Goal: Transaction & Acquisition: Purchase product/service

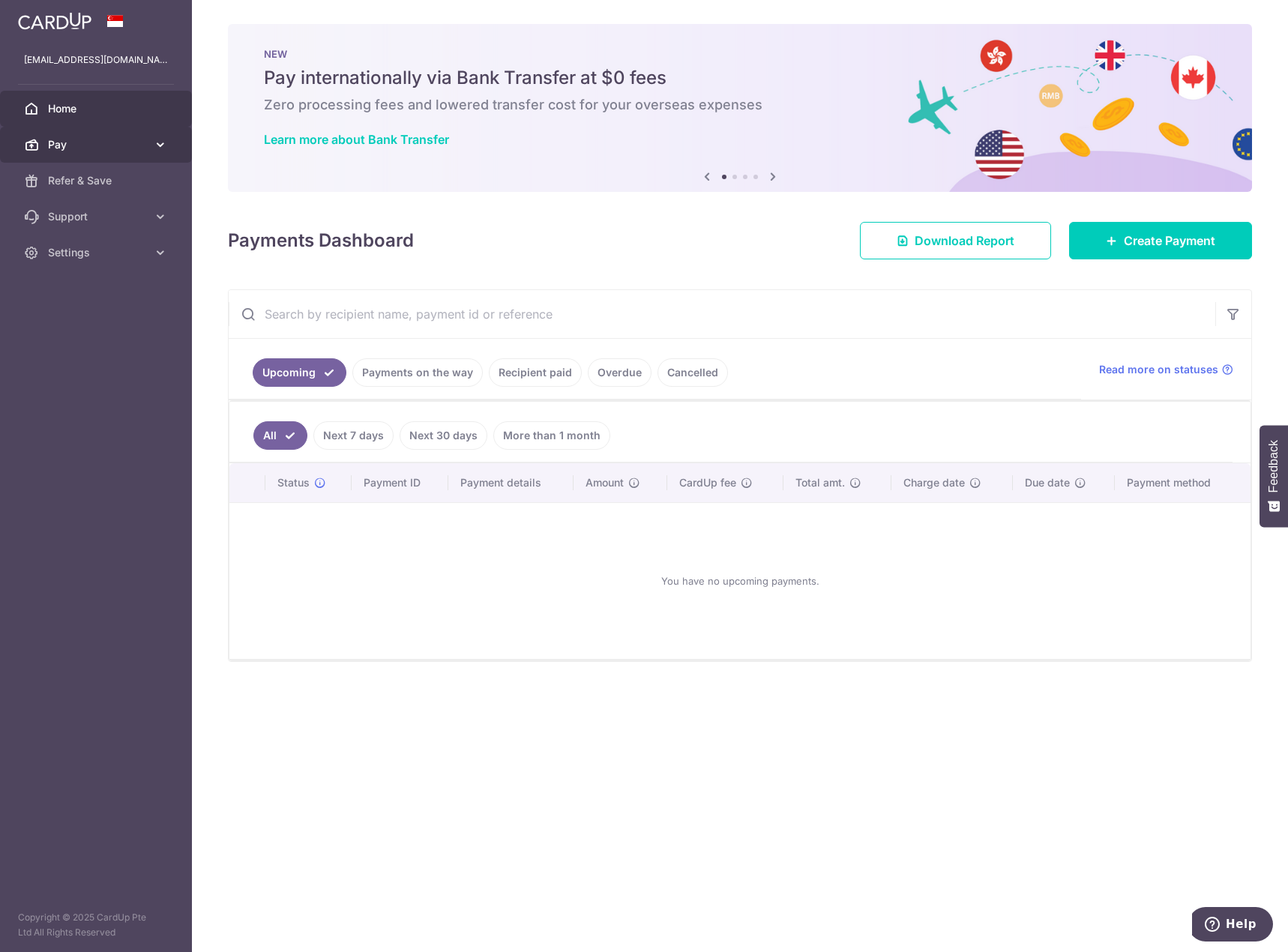
click at [97, 145] on span "Pay" at bounding box center [97, 144] width 99 height 15
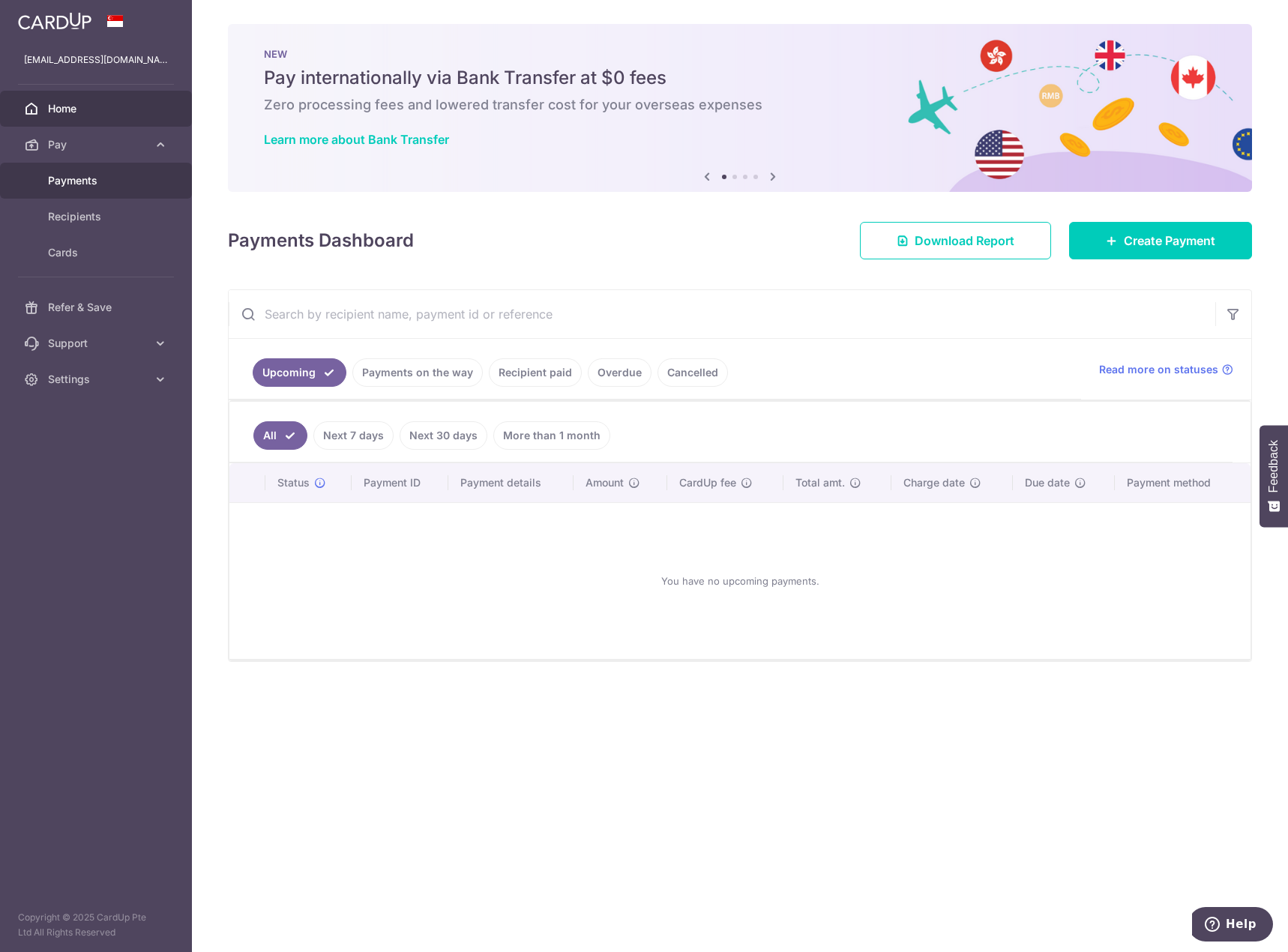
click at [86, 180] on span "Payments" at bounding box center [97, 181] width 99 height 15
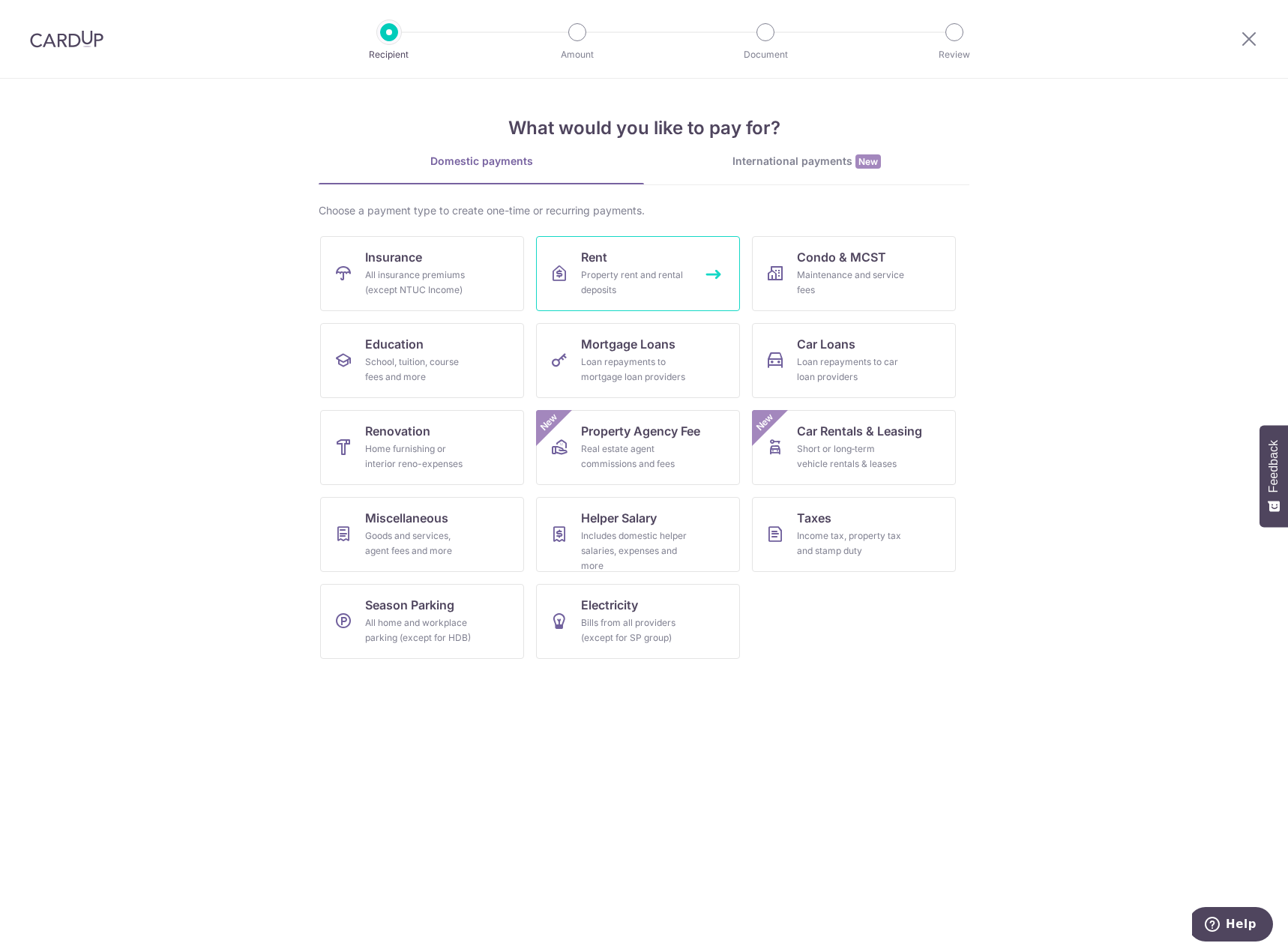
click at [623, 281] on div "Property rent and rental deposits" at bounding box center [635, 283] width 108 height 30
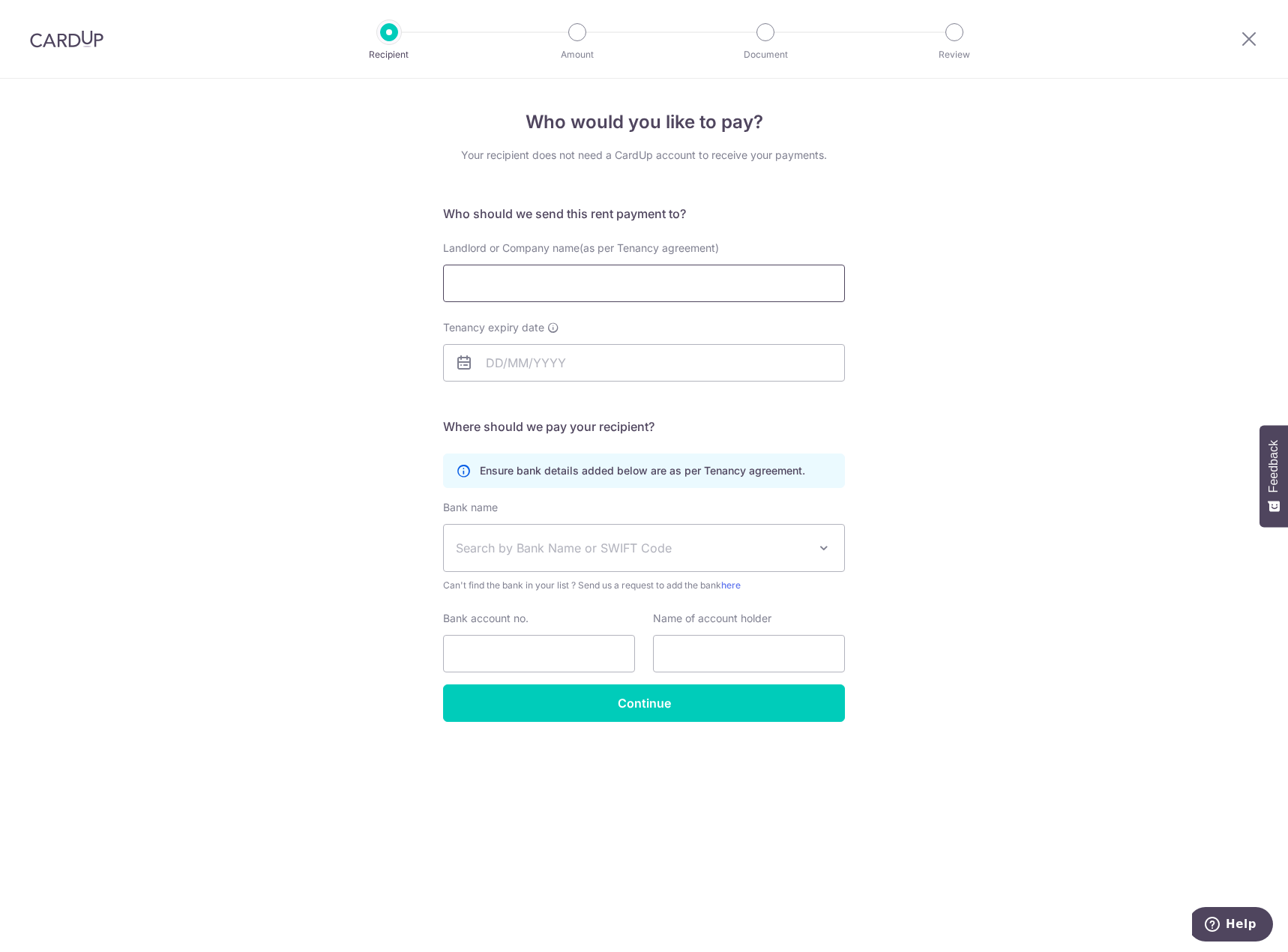
click at [467, 278] on input "Landlord or Company name(as per Tenancy agreement)" at bounding box center [644, 284] width 402 height 38
click at [514, 284] on input "Landlord or Company name(as per Tenancy agreement)" at bounding box center [644, 284] width 402 height 38
click at [533, 289] on input "Landlord or Company name(as per Tenancy agreement)" at bounding box center [644, 284] width 402 height 38
type input "Ren Bowen"
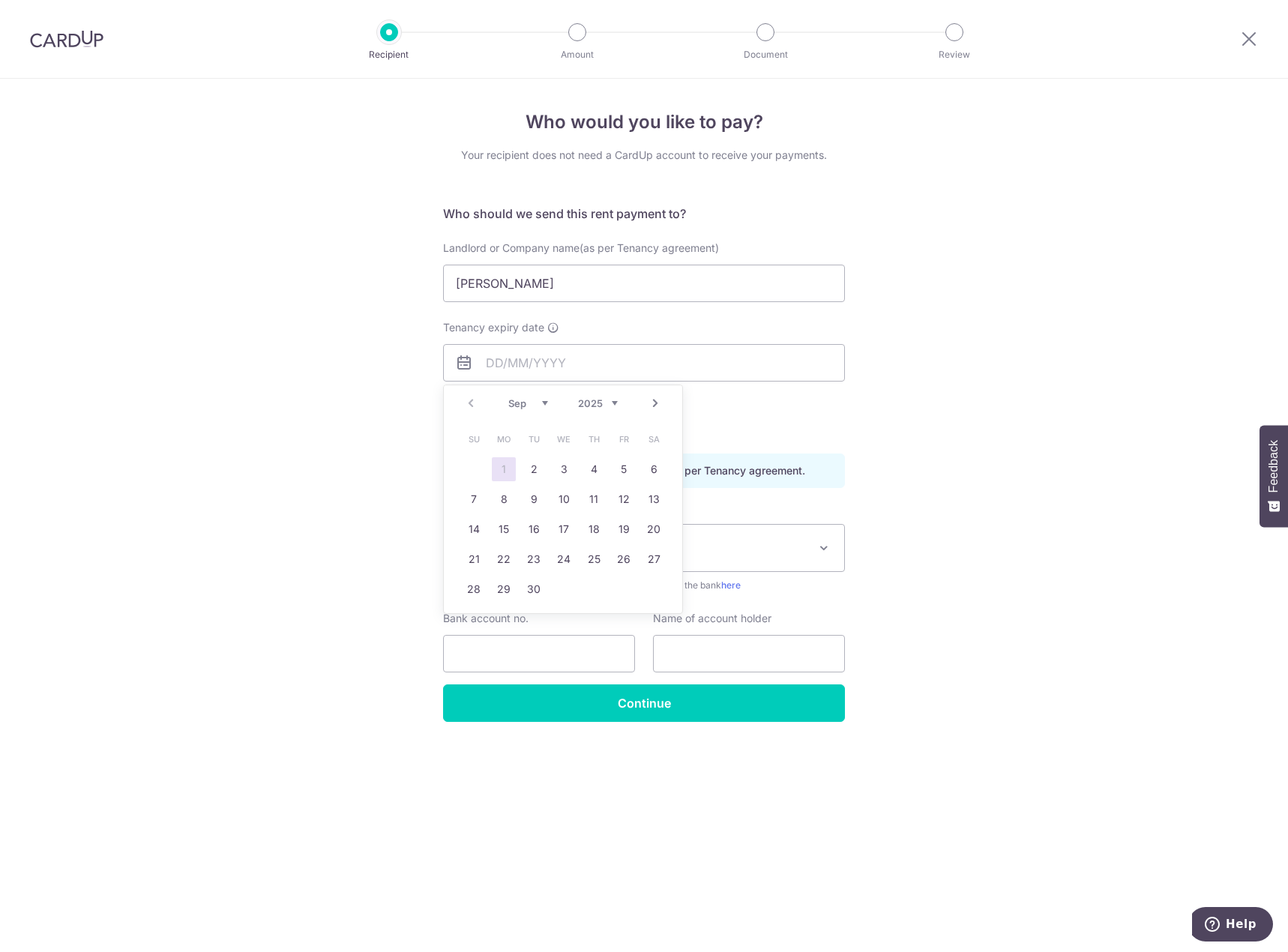
click at [532, 405] on select "Sep Oct Nov Dec" at bounding box center [528, 403] width 40 height 12
click at [569, 592] on link "31" at bounding box center [564, 589] width 24 height 24
type input "31/12/2025"
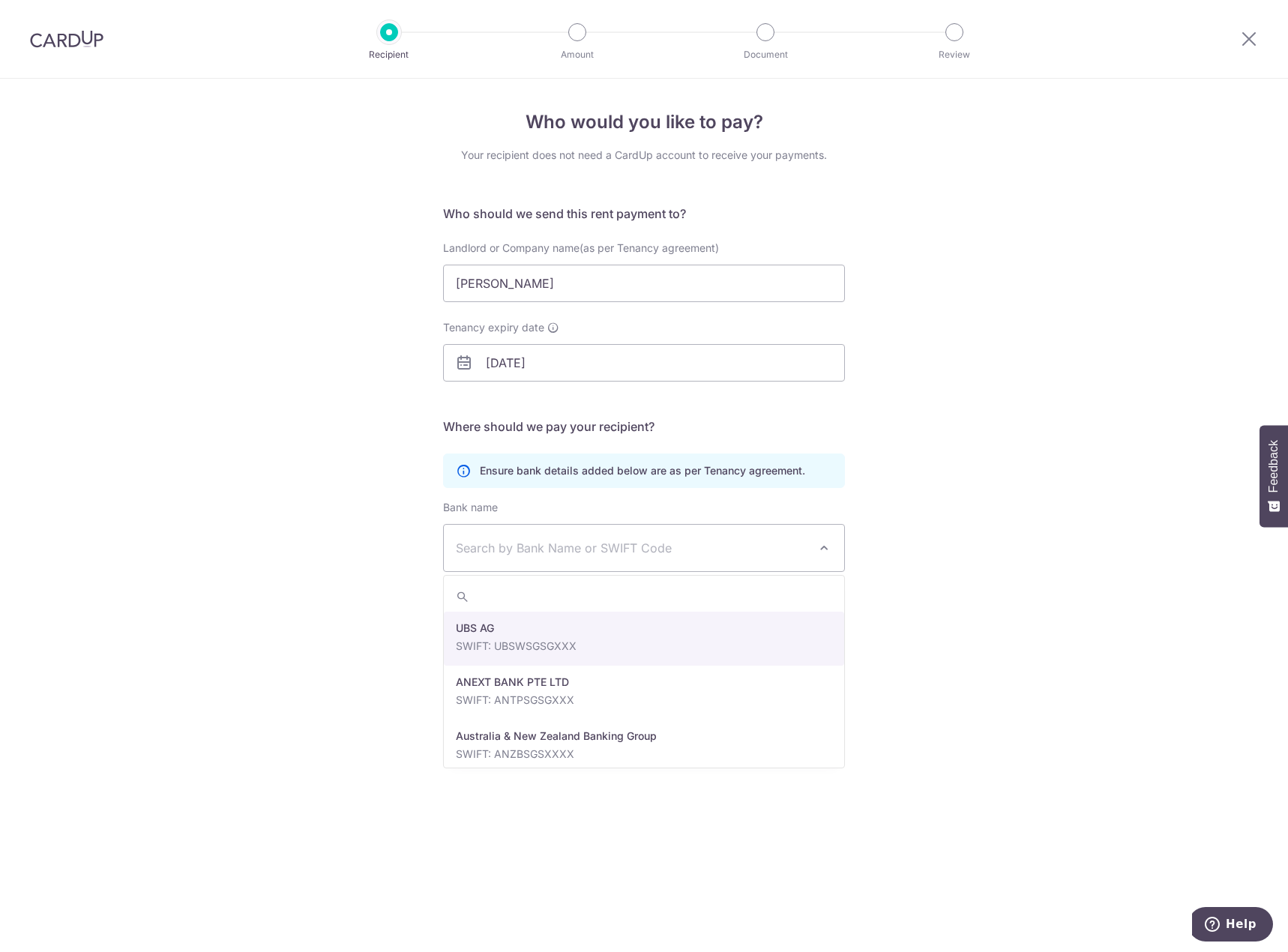
click at [582, 550] on span "Search by Bank Name or SWIFT Code" at bounding box center [632, 548] width 352 height 18
type input "dbs"
select select "6"
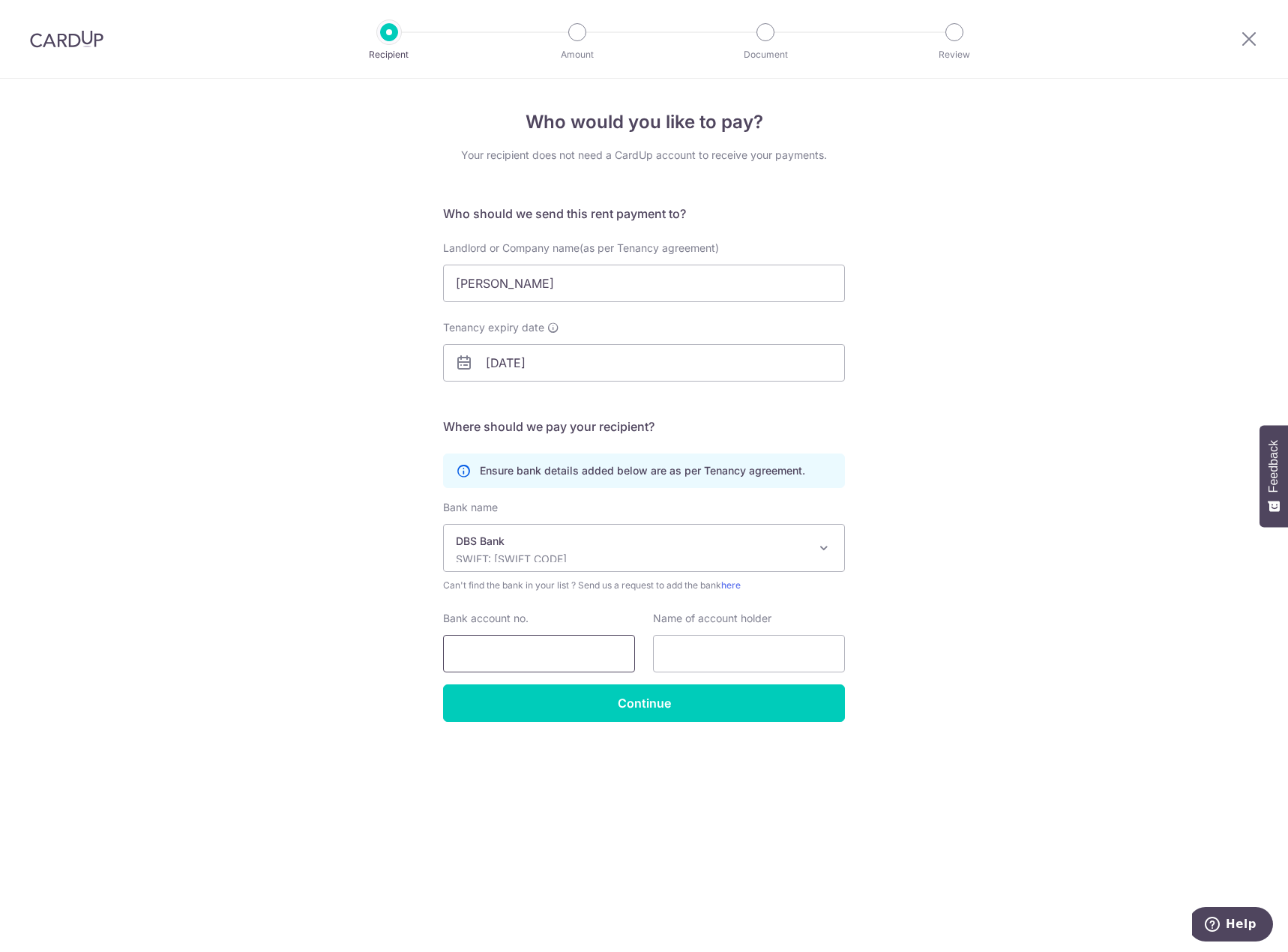
click at [570, 654] on input "Bank account no." at bounding box center [539, 653] width 192 height 38
type input "0120232080"
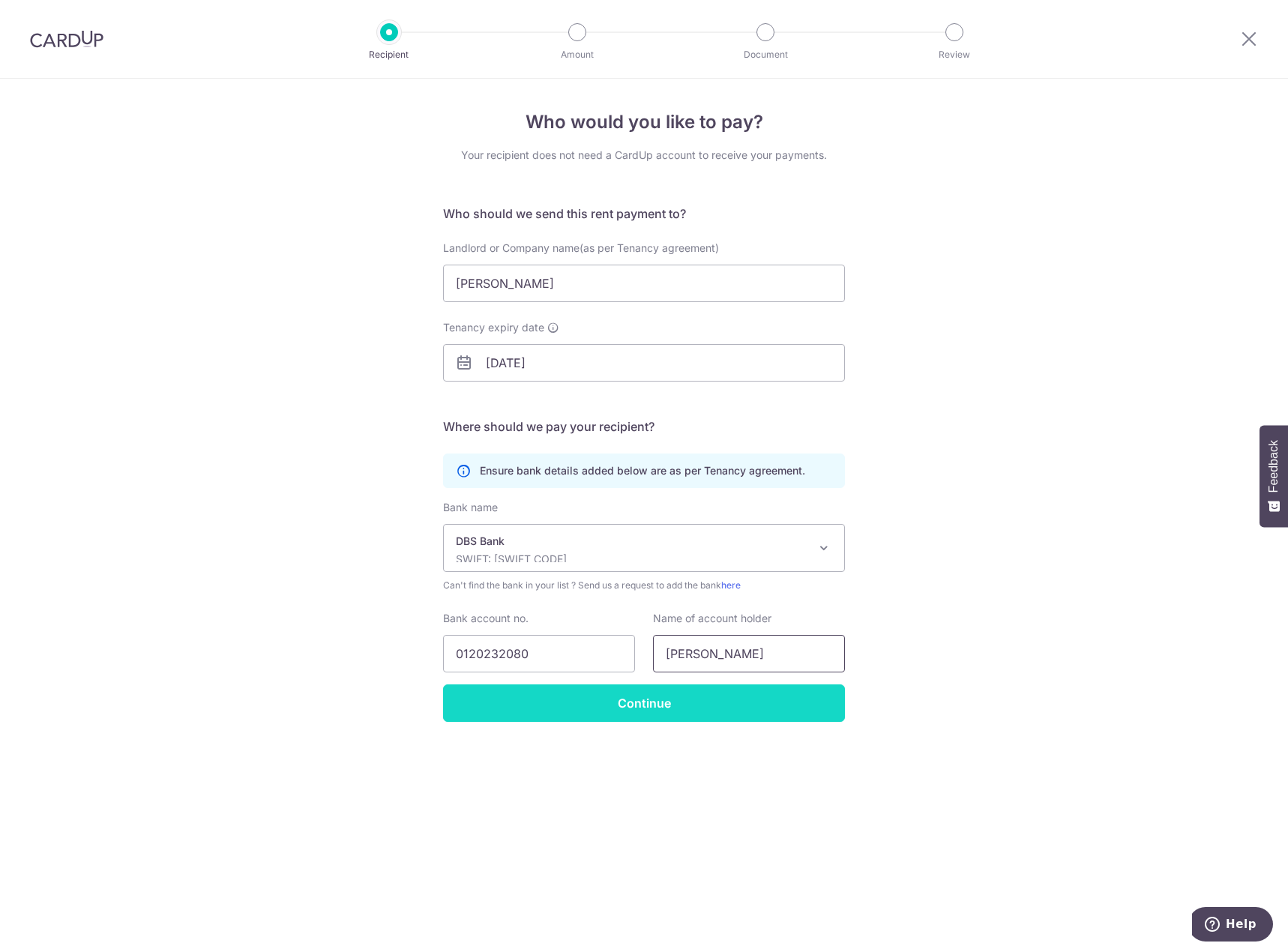
type input "Ren Bowen"
click at [527, 702] on input "Continue" at bounding box center [644, 703] width 402 height 38
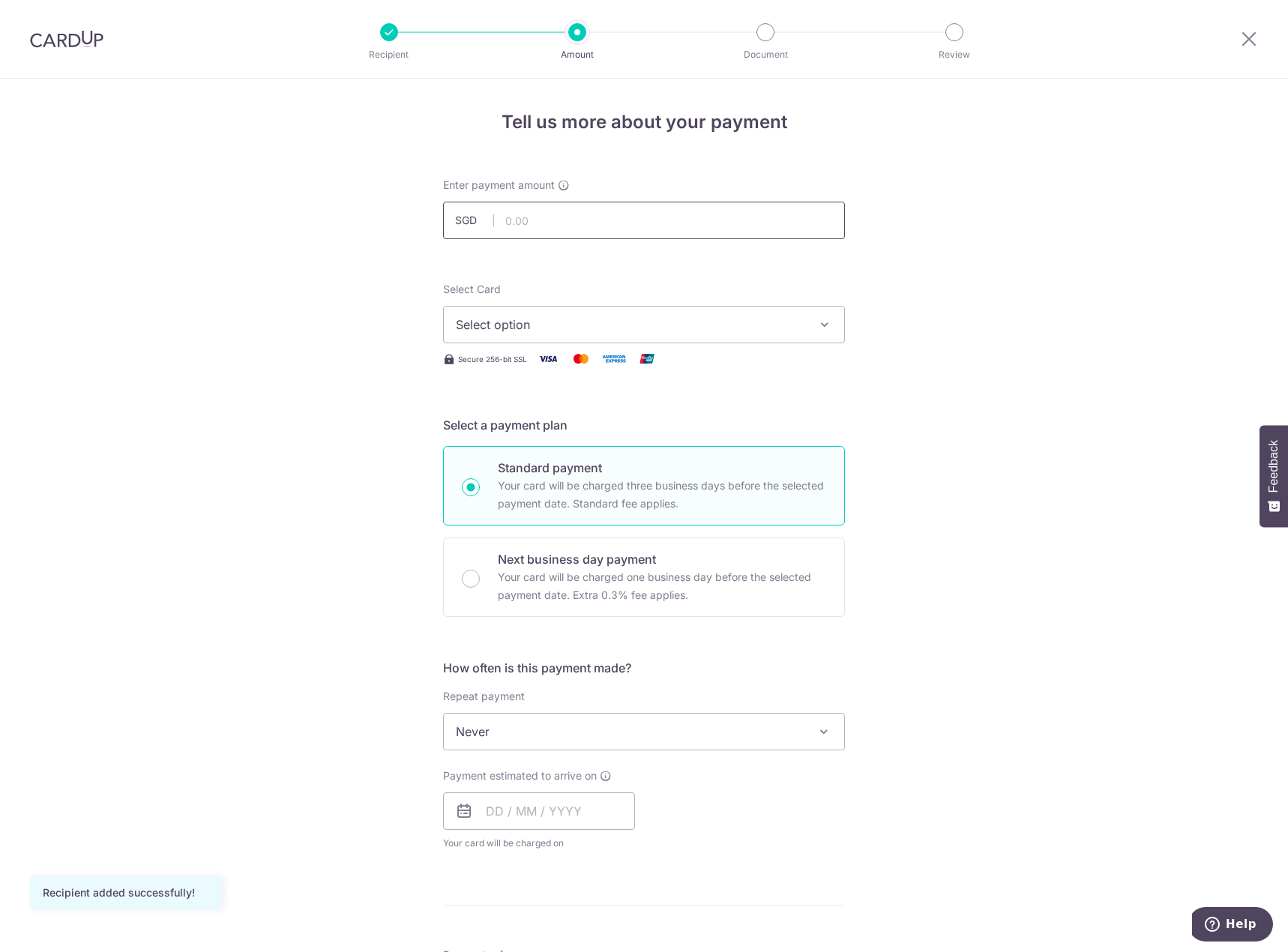
click at [568, 219] on input "text" at bounding box center [644, 221] width 402 height 38
type input "492.00"
click at [554, 327] on span "Select option" at bounding box center [630, 324] width 349 height 18
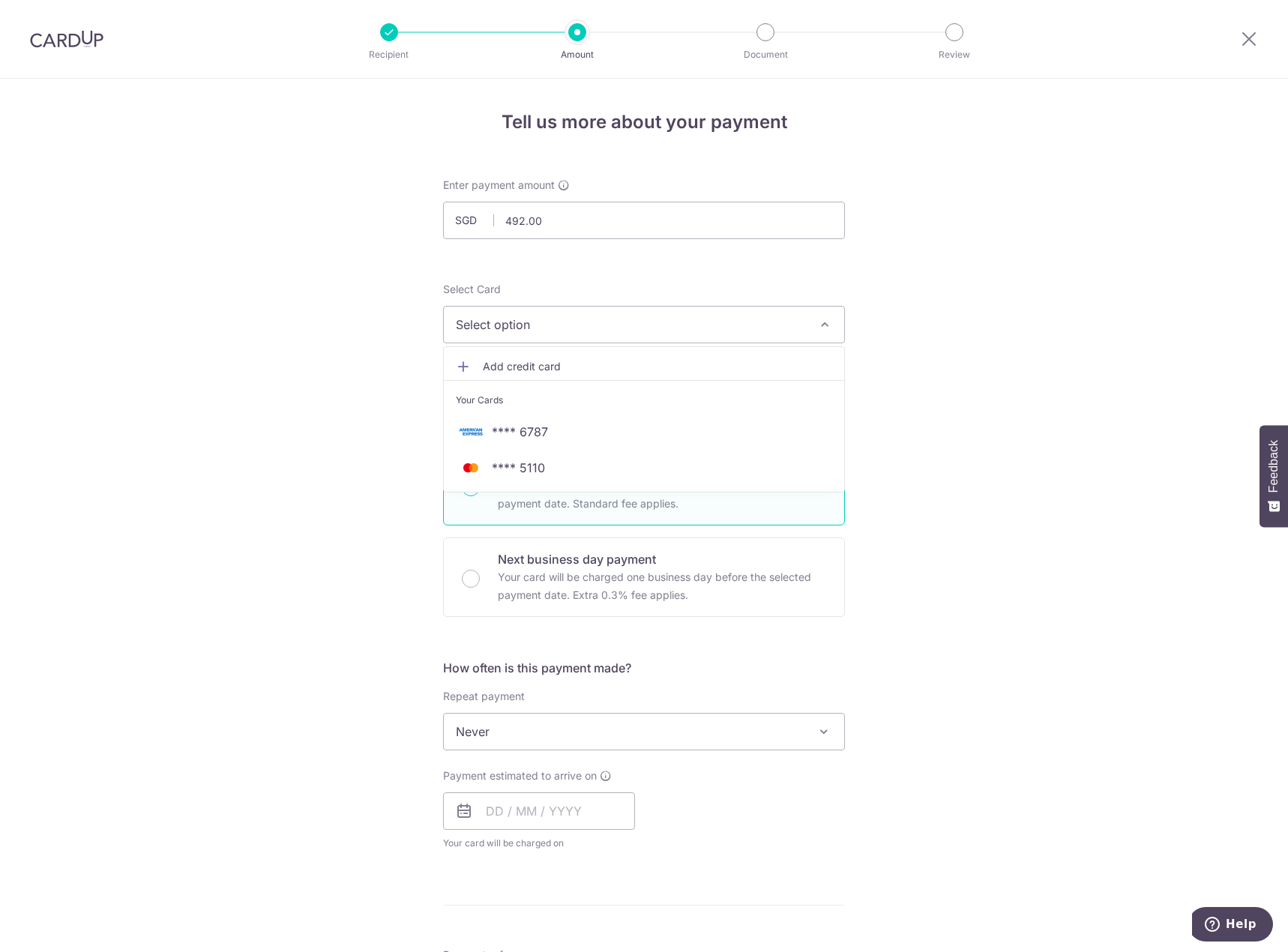
click at [982, 399] on div "Tell us more about your payment Enter payment amount SGD 492.00 492.00 Recipien…" at bounding box center [644, 756] width 1288 height 1355
